Goal: Find specific page/section: Find specific page/section

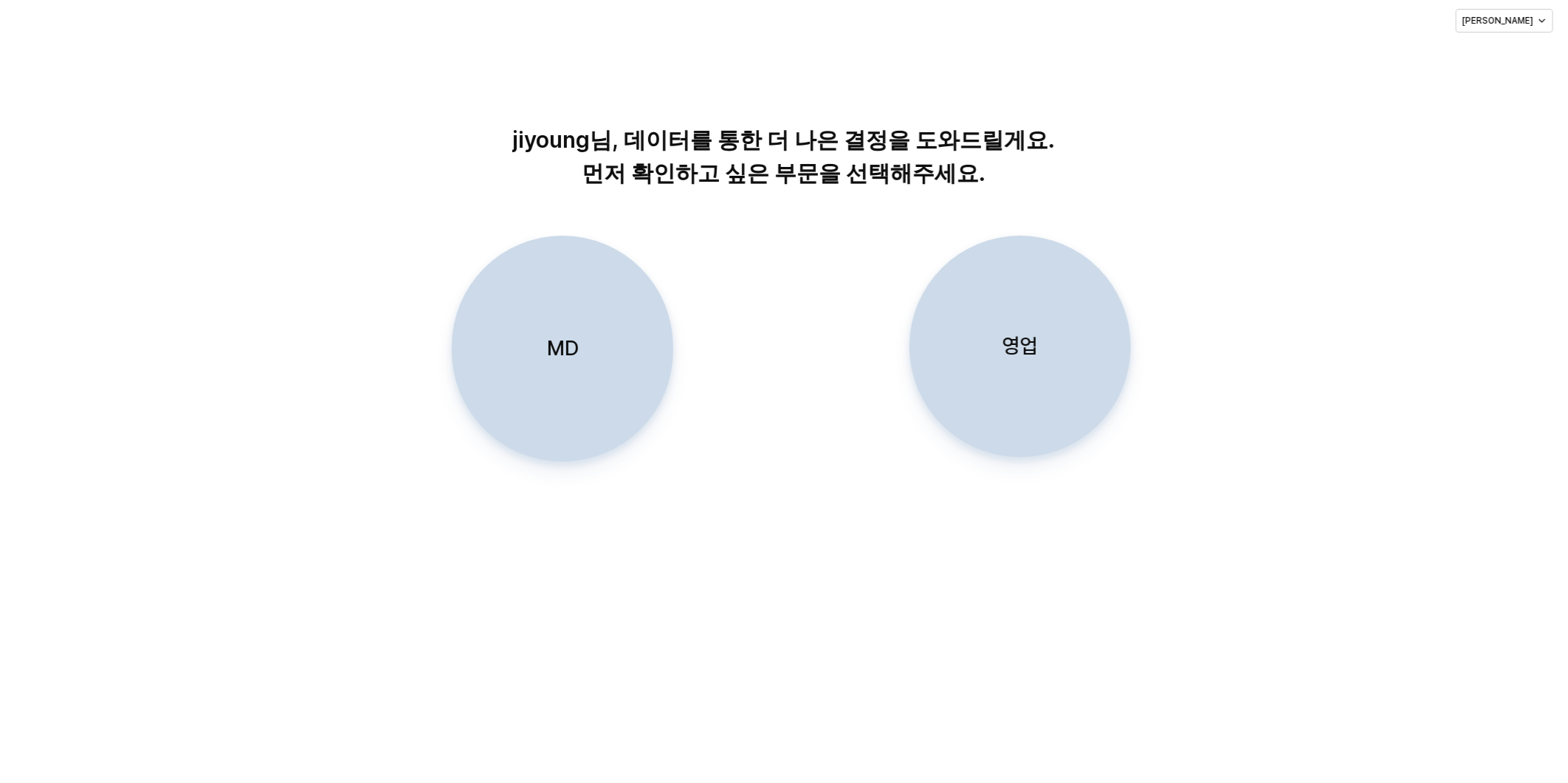
click at [569, 362] on p "MD" at bounding box center [562, 348] width 32 height 27
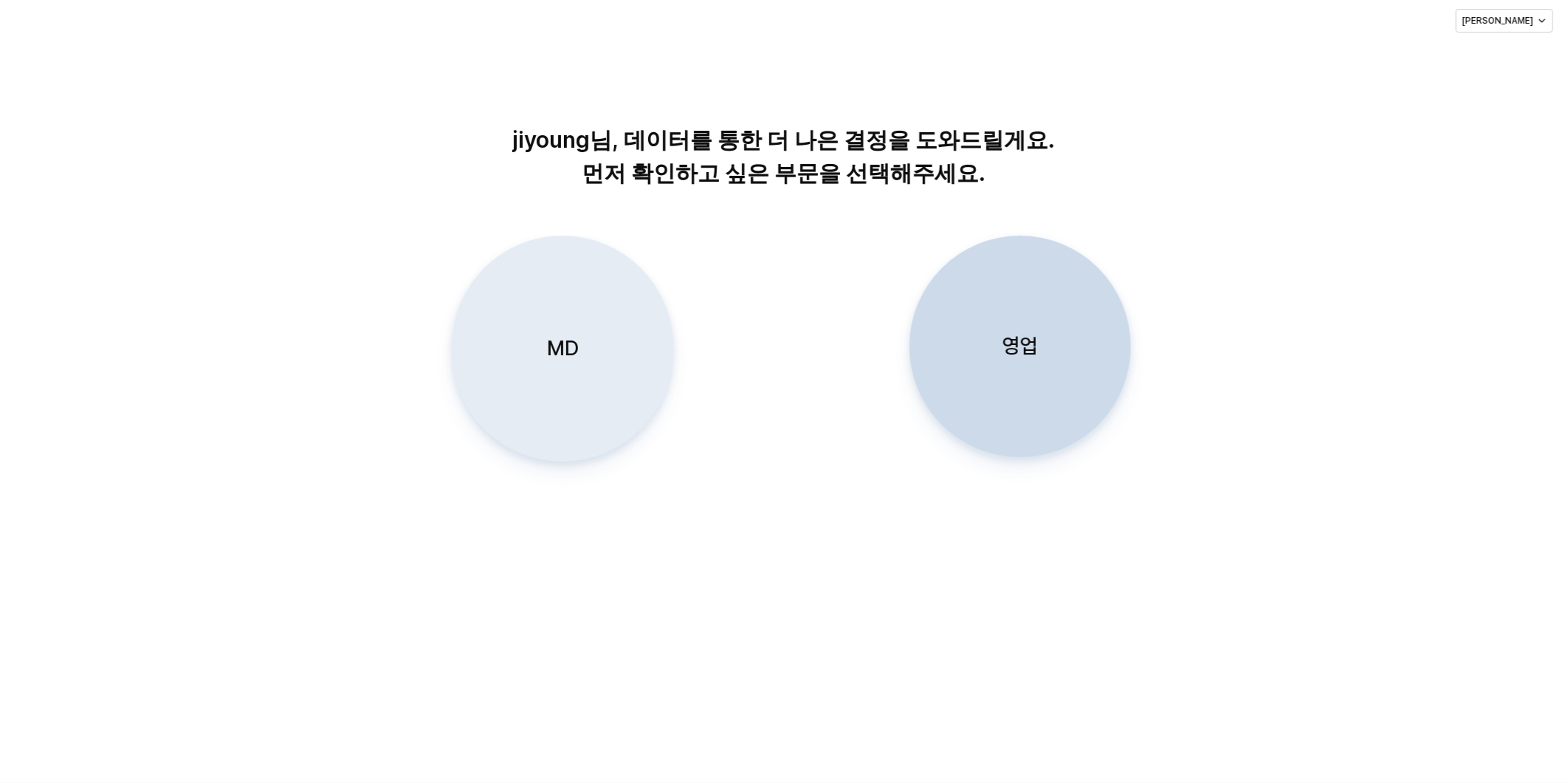
click at [550, 349] on p "MD" at bounding box center [562, 348] width 32 height 27
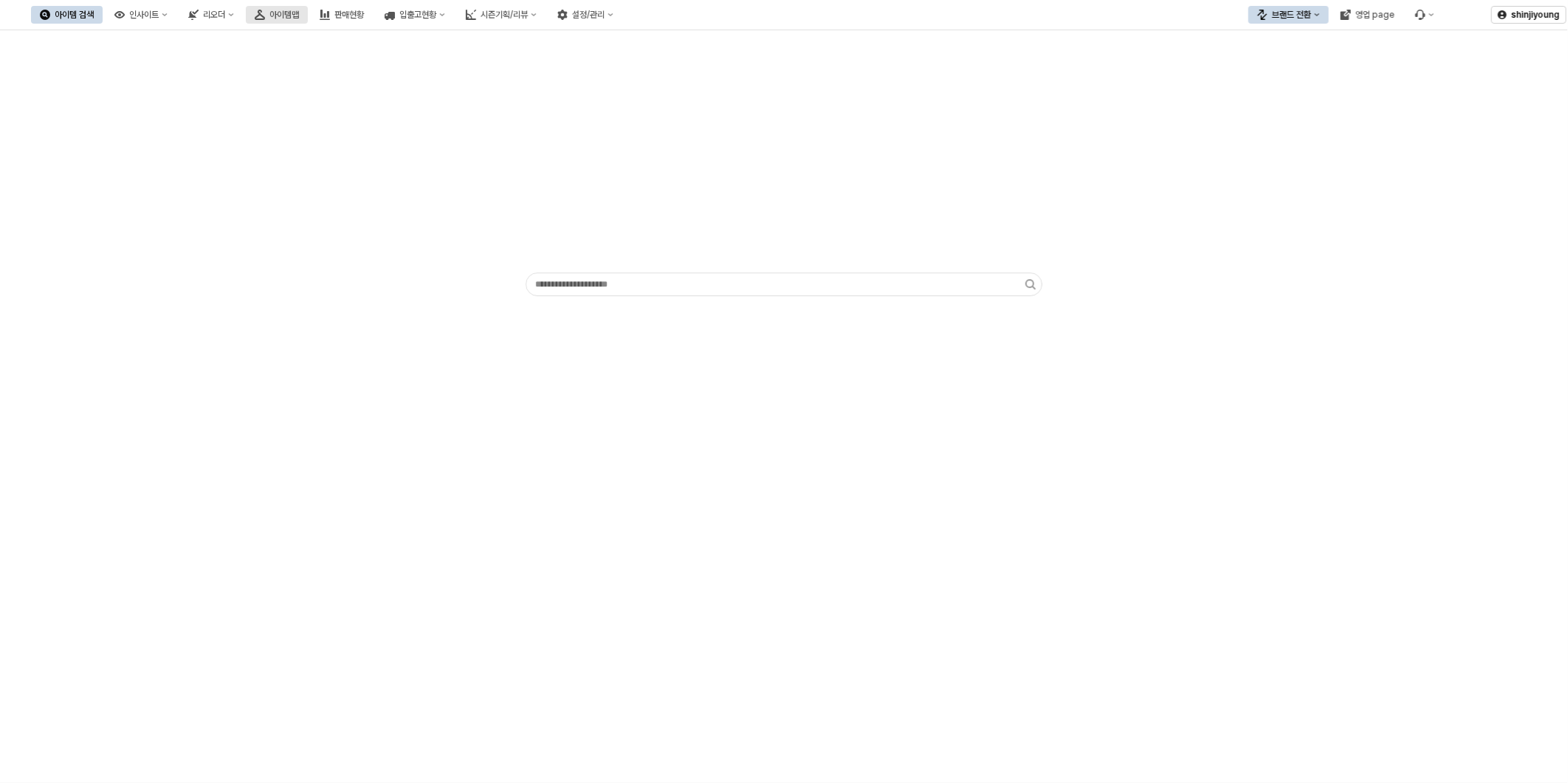
click at [299, 17] on div "아이템맵" at bounding box center [284, 15] width 30 height 11
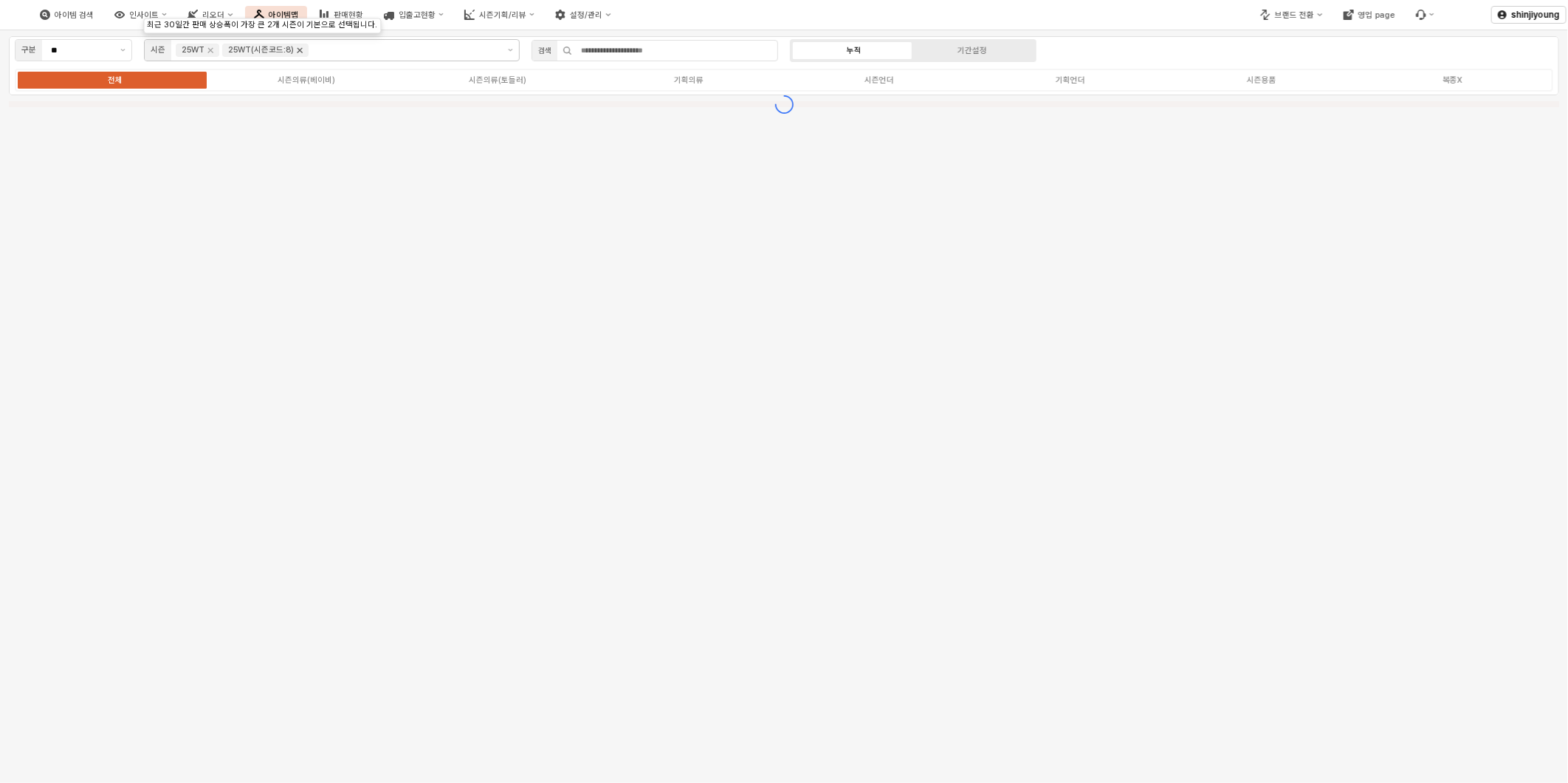
click at [301, 53] on icon "Remove 25WT(시즌코드:8)" at bounding box center [299, 50] width 11 height 11
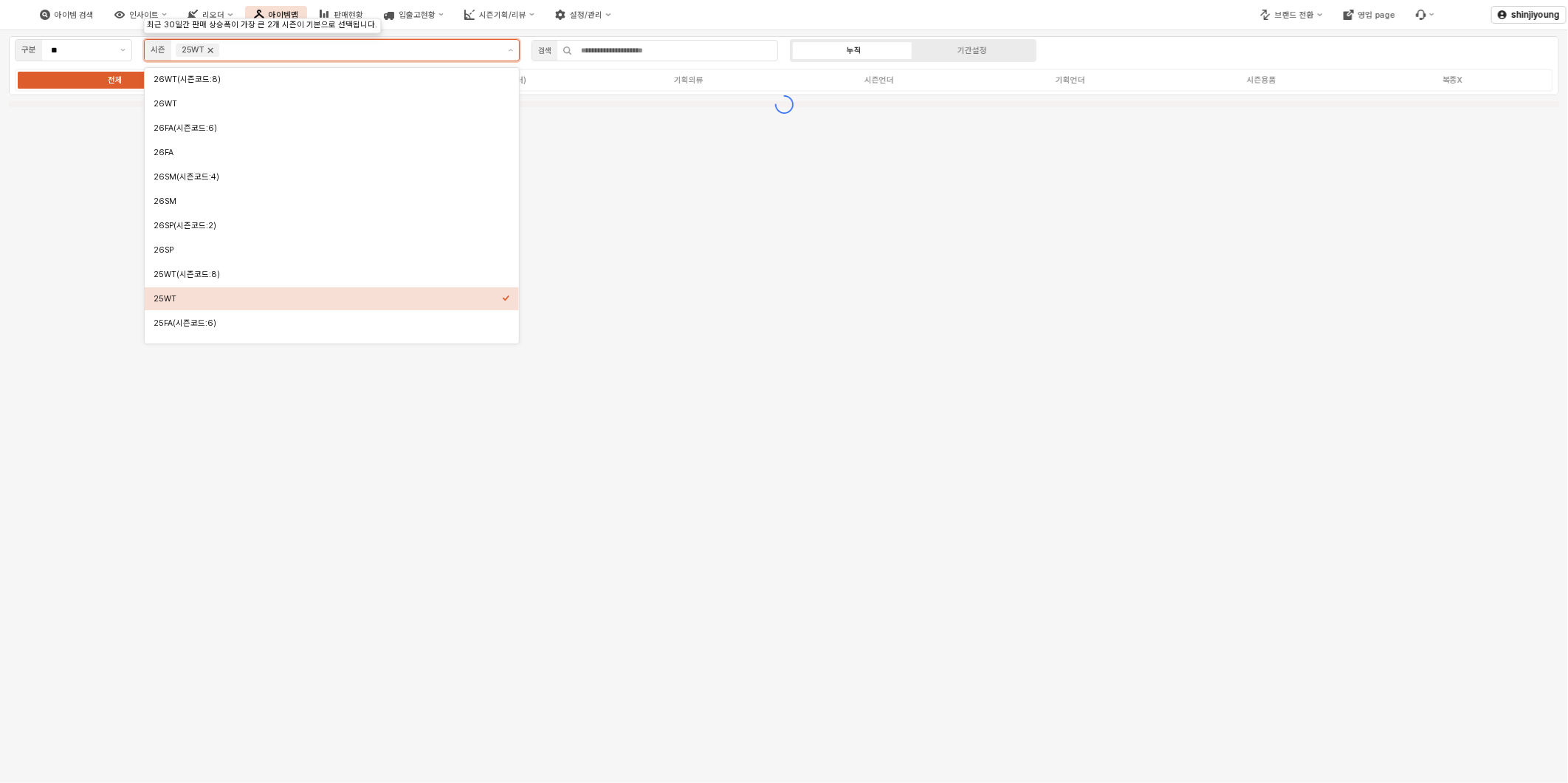
click at [213, 52] on icon "Remove 25WT" at bounding box center [209, 50] width 11 height 11
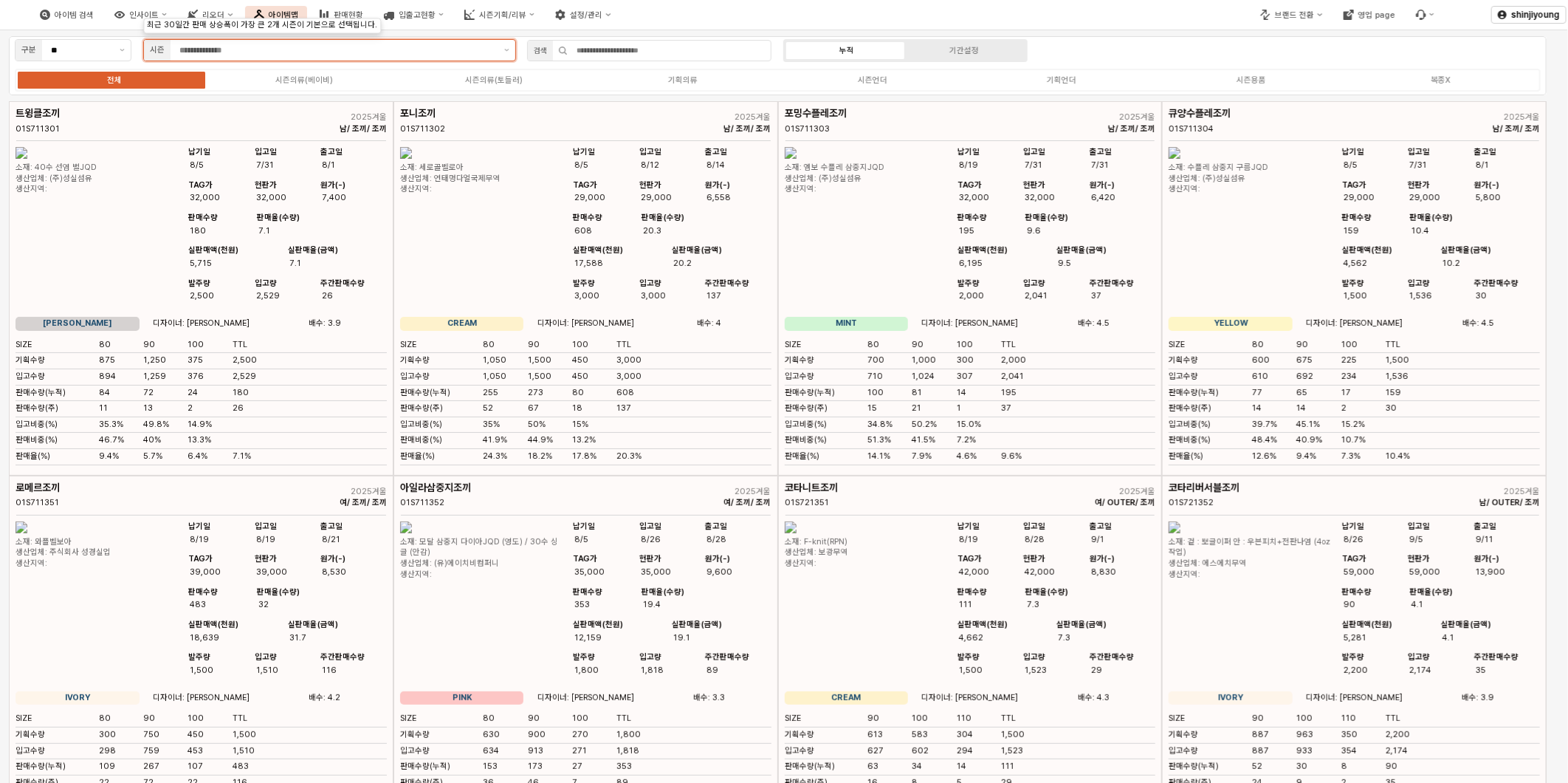
click at [500, 47] on button "제안 사항 표시" at bounding box center [507, 50] width 17 height 21
click at [507, 48] on button "제안 사항 표시" at bounding box center [507, 50] width 17 height 21
click at [314, 50] on input "App Frame" at bounding box center [337, 50] width 316 height 13
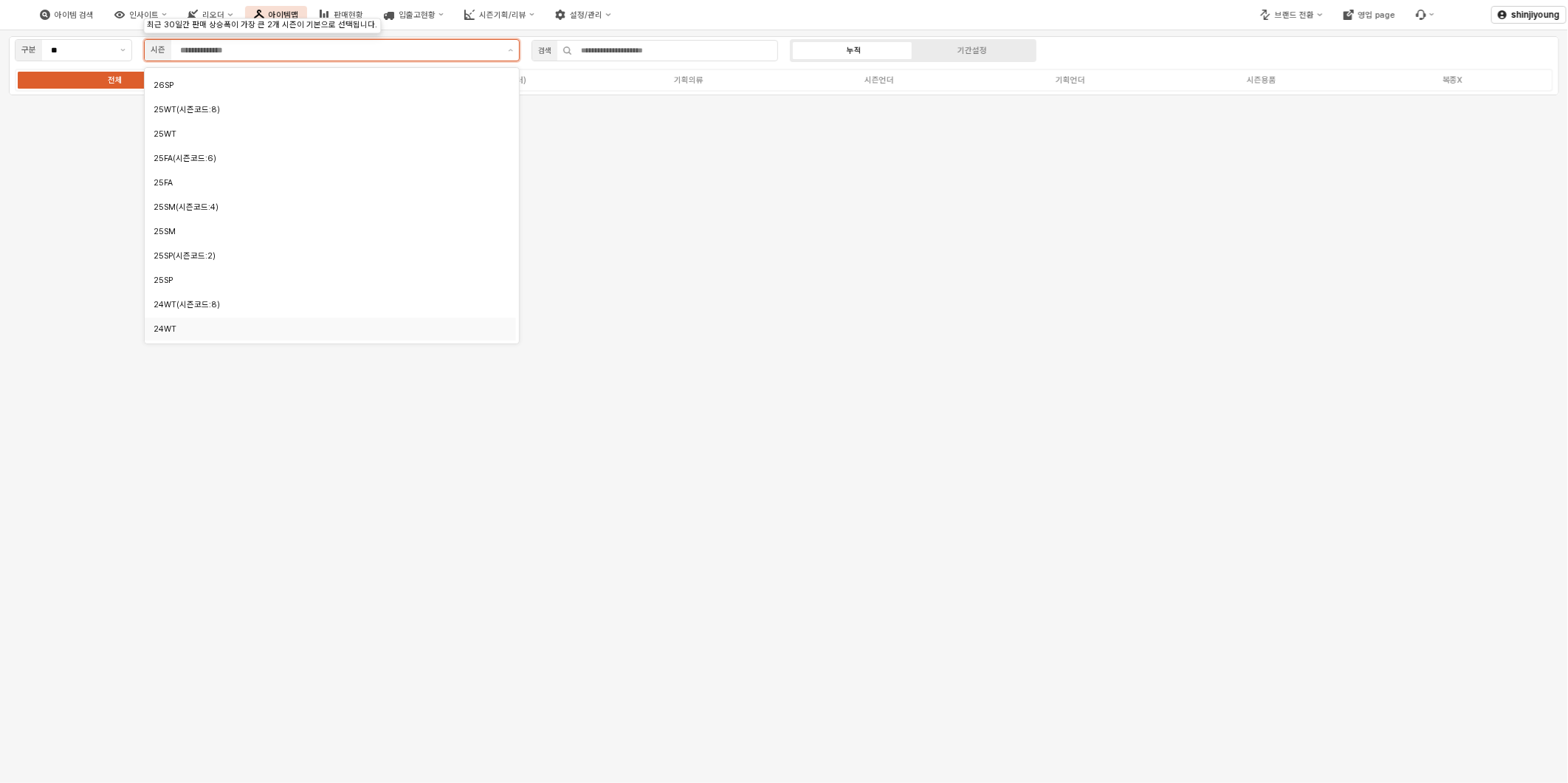
scroll to position [164, 0]
click at [174, 231] on div "25SM" at bounding box center [326, 232] width 345 height 11
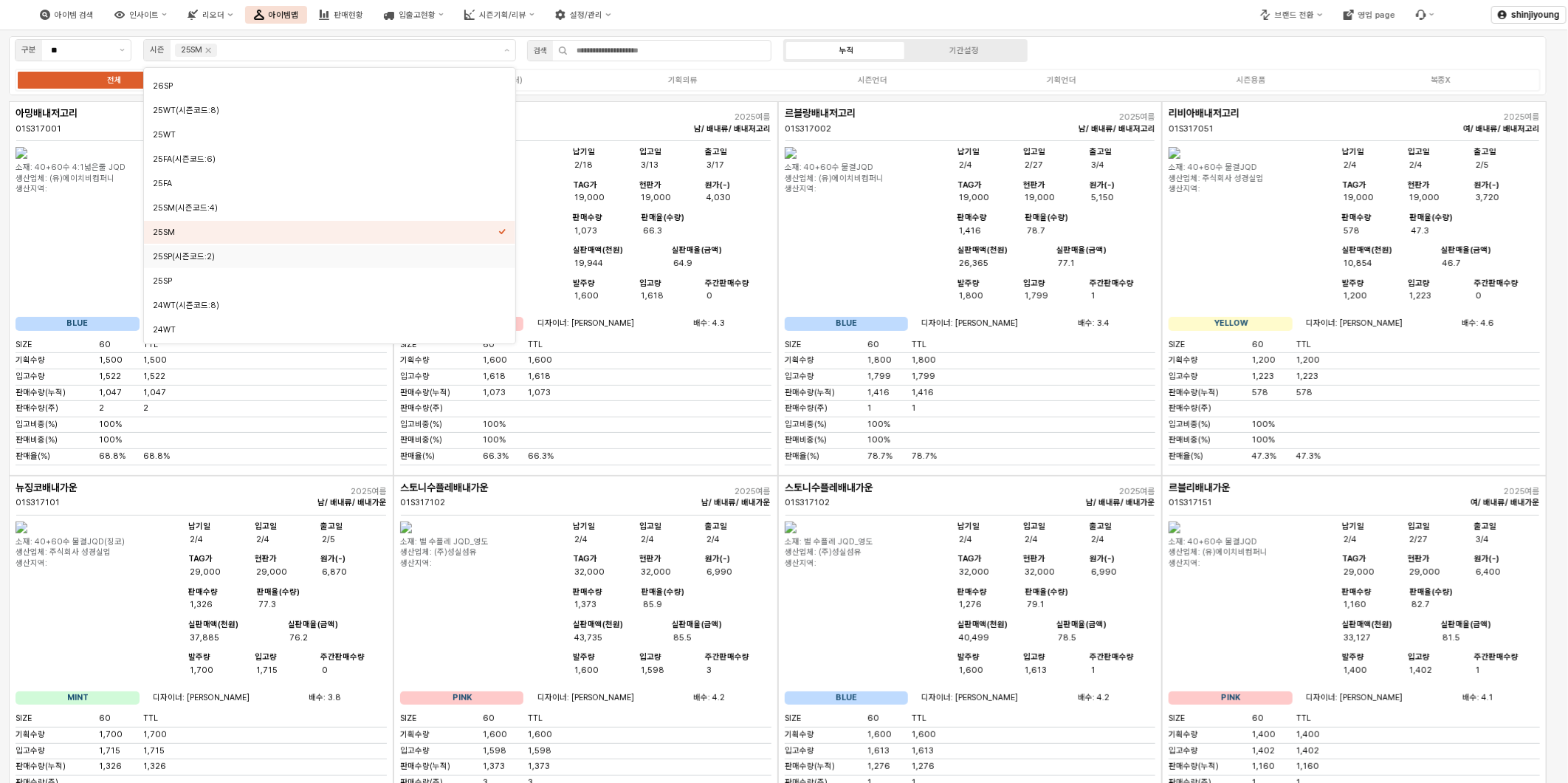
click at [777, 17] on div "아이템 검색 인사이트 리오더 아이템맵 판매현황 입출고현황 시즌기획/리뷰 설정/관리" at bounding box center [588, 14] width 1176 height 31
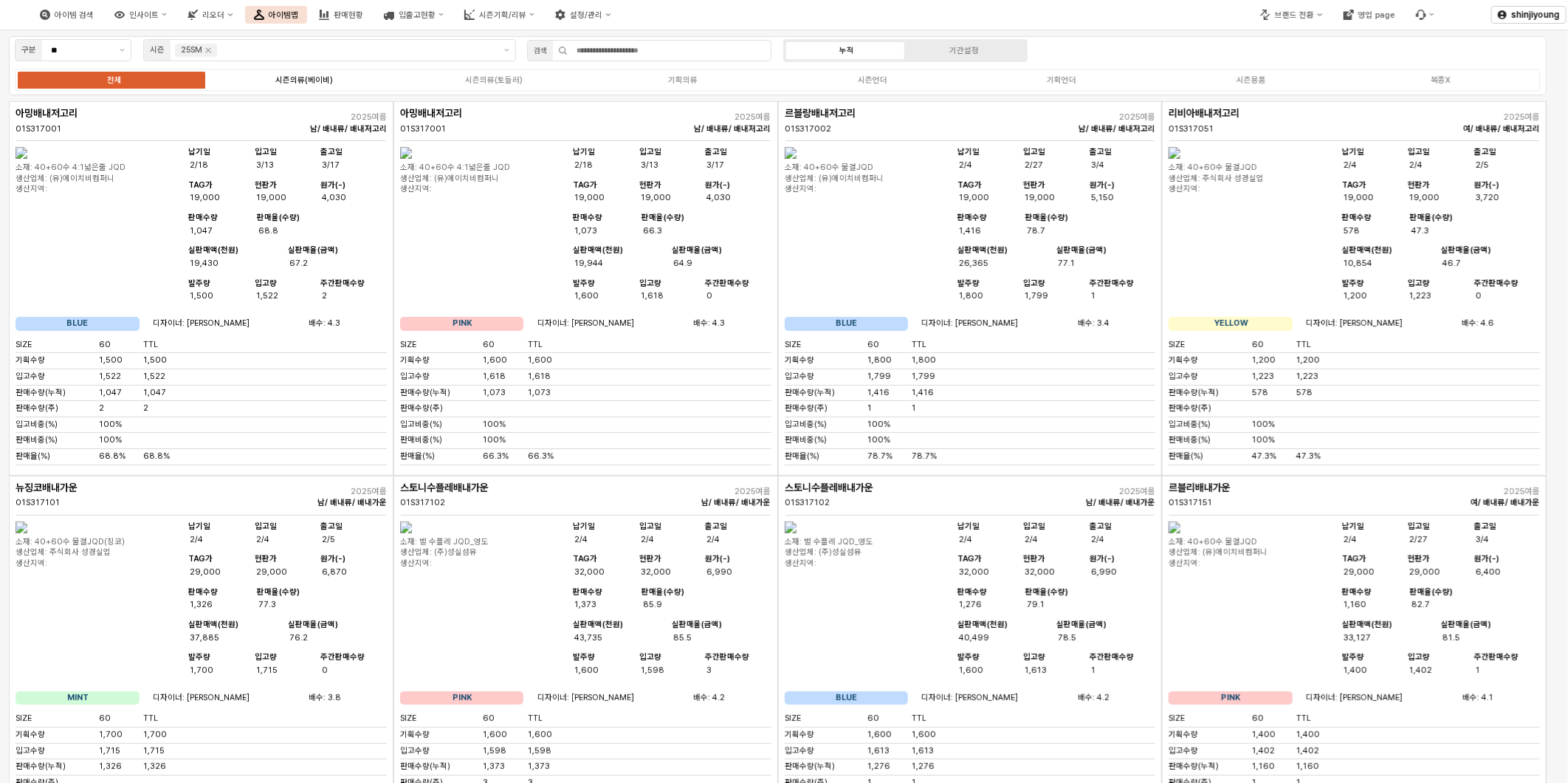
click at [307, 83] on div "시즌의류(베이비)" at bounding box center [304, 80] width 58 height 10
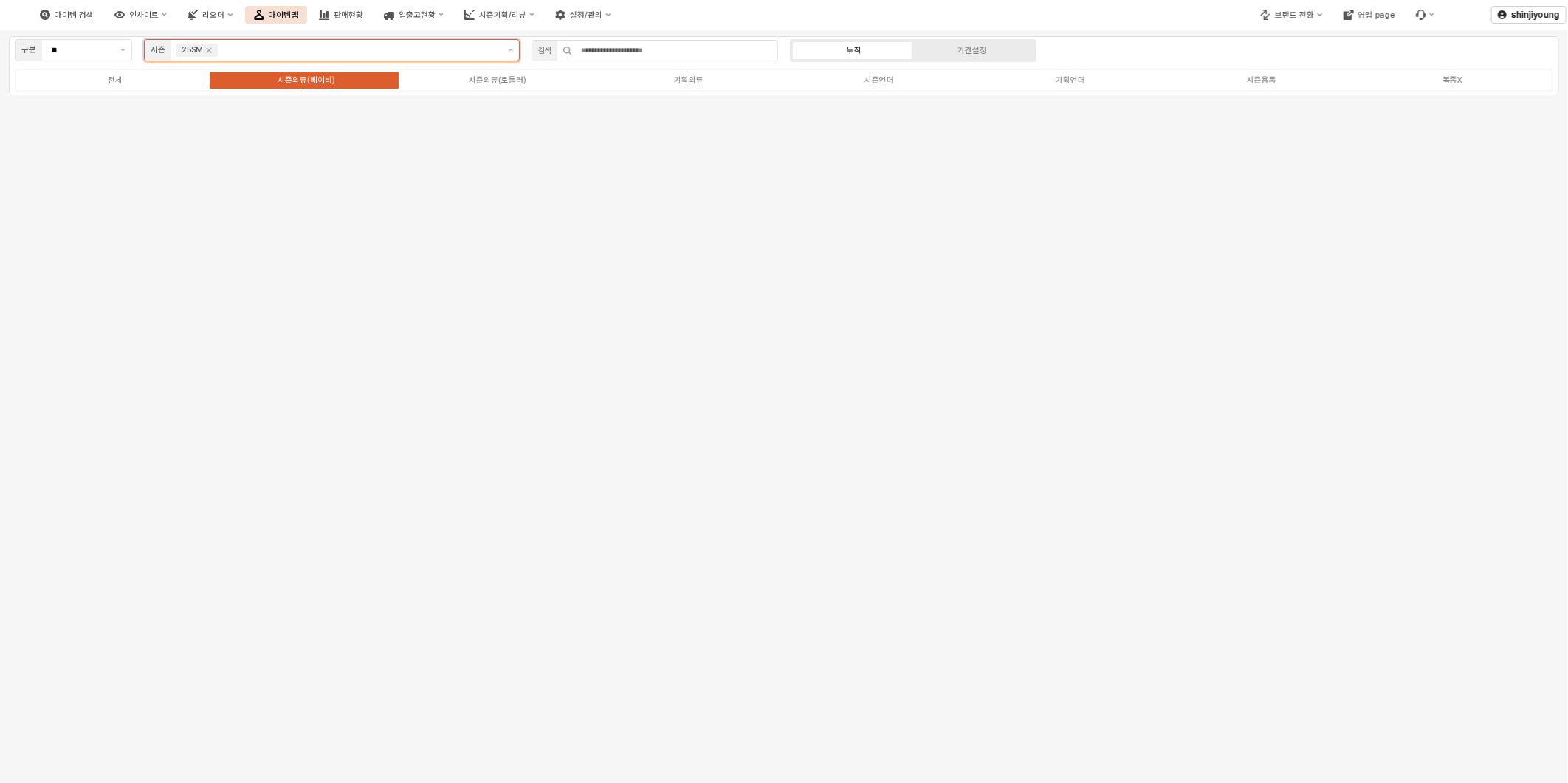
scroll to position [63, 0]
click at [431, 49] on input "App Frame" at bounding box center [359, 50] width 277 height 13
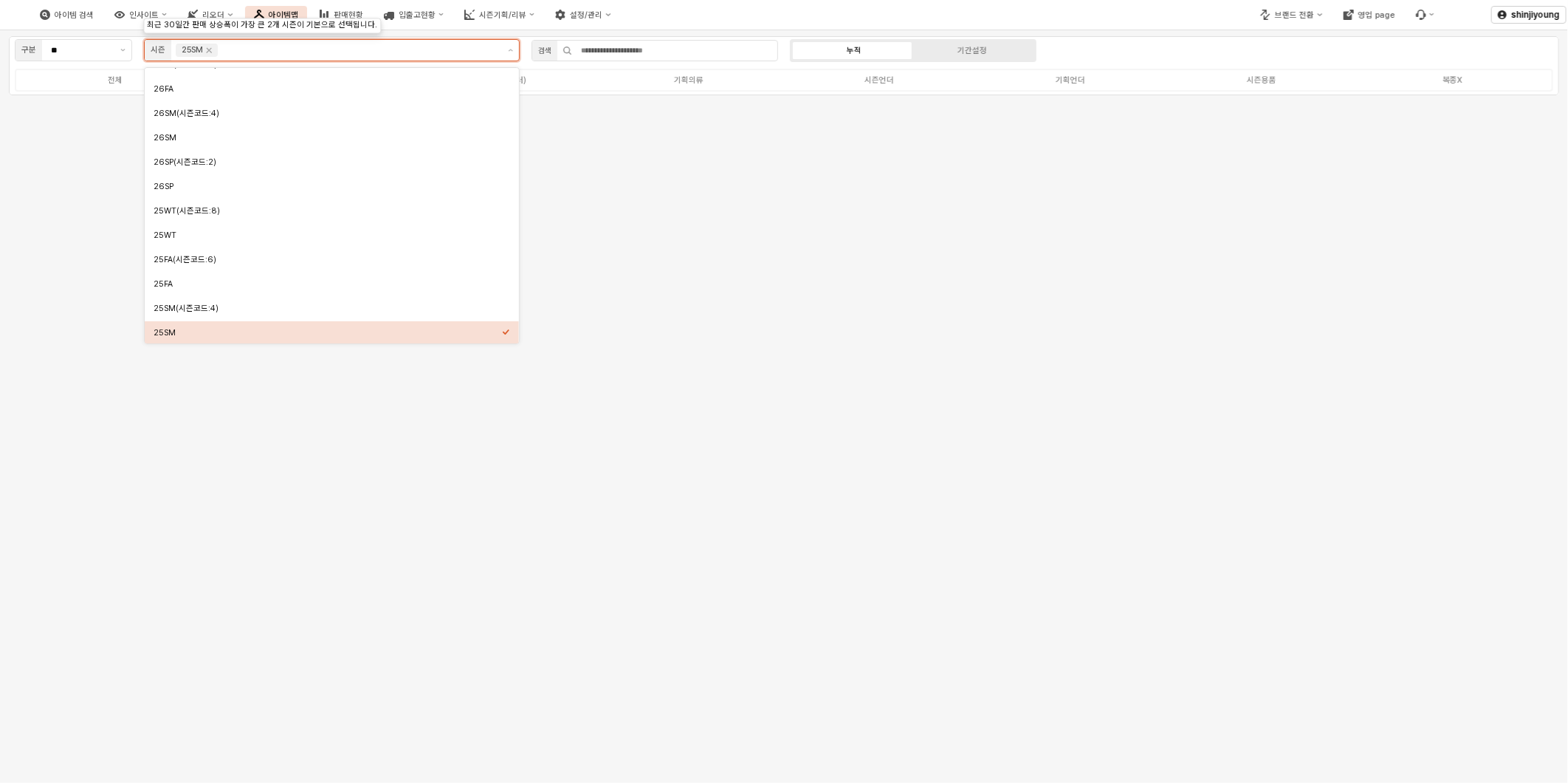
click at [316, 331] on div "25SM" at bounding box center [328, 332] width 349 height 11
click at [172, 333] on div "25SM" at bounding box center [328, 332] width 349 height 11
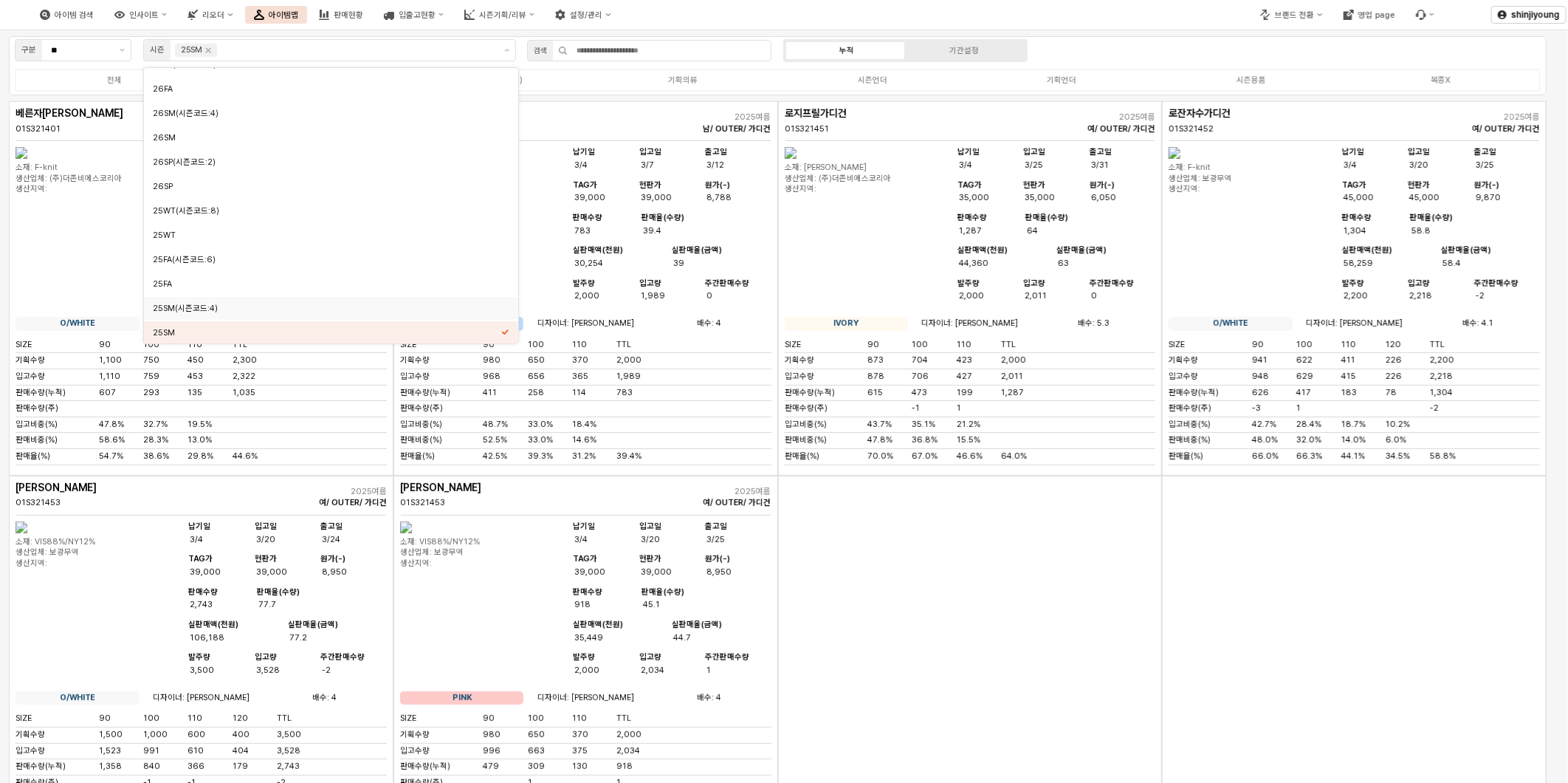
click at [931, 607] on div "App Frame" at bounding box center [970, 662] width 385 height 374
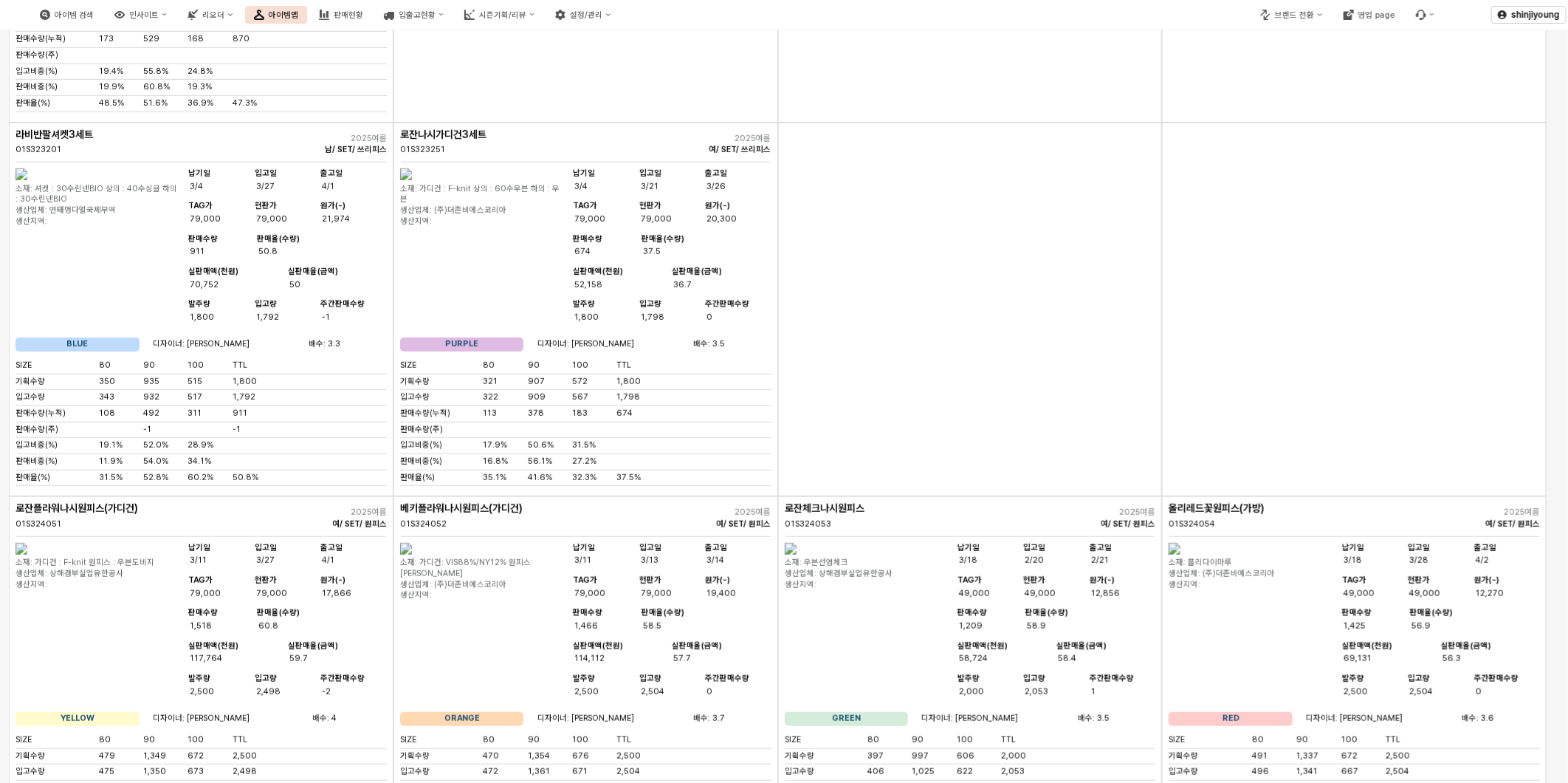
scroll to position [4103, 0]
